Goal: Information Seeking & Learning: Learn about a topic

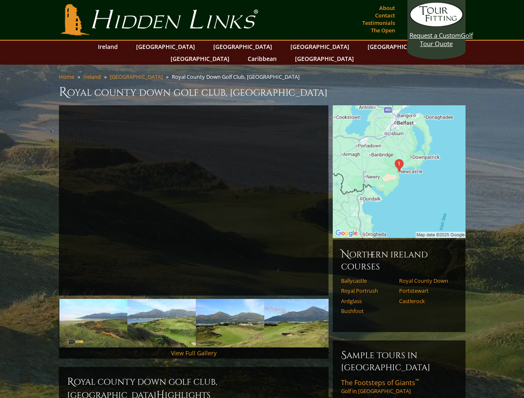
click at [46, 193] on link "Previous" at bounding box center [46, 201] width 17 height 17
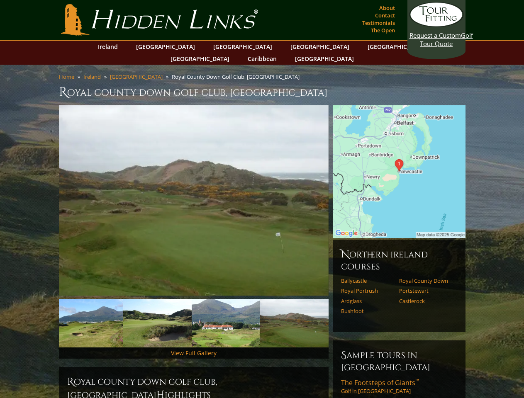
click at [341, 193] on link "Next" at bounding box center [341, 201] width 17 height 17
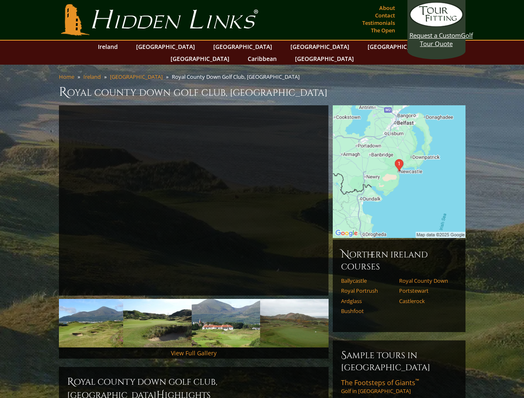
click at [230, 311] on img at bounding box center [226, 323] width 68 height 49
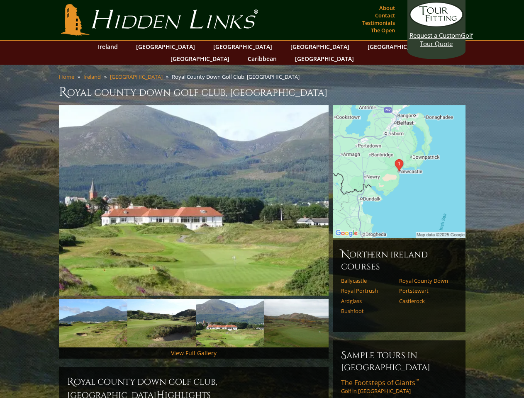
click at [298, 311] on img at bounding box center [298, 323] width 68 height 49
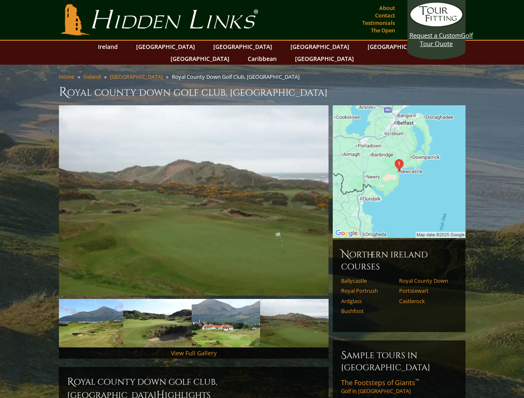
click at [341, 312] on div "Northern Ireland Courses [GEOGRAPHIC_DATA] [GEOGRAPHIC_DATA] Down [GEOGRAPHIC_D…" at bounding box center [399, 286] width 133 height 93
